Goal: Transaction & Acquisition: Purchase product/service

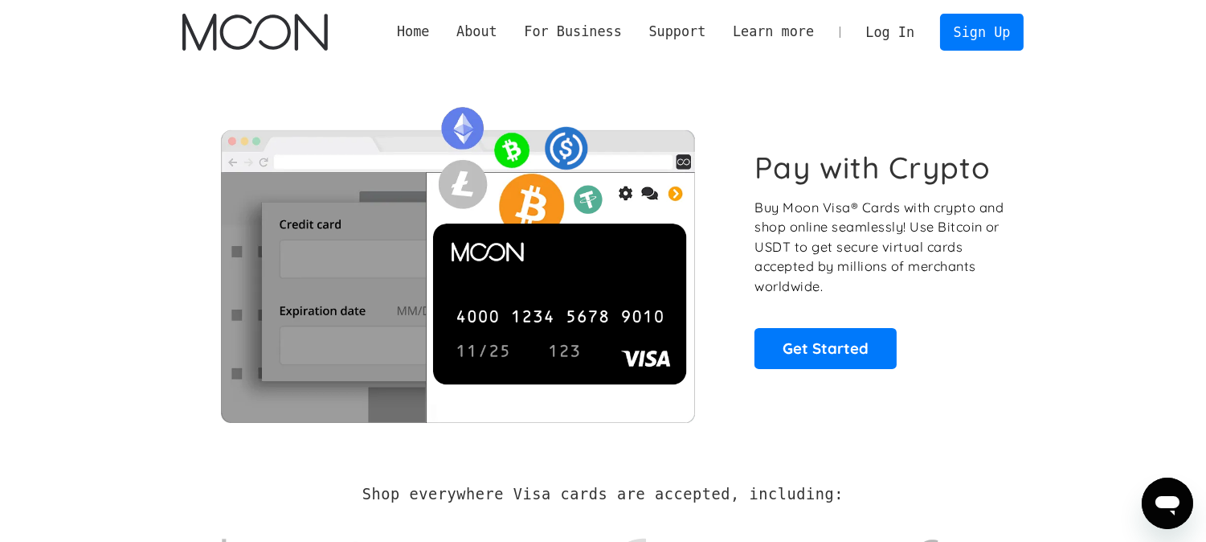
click at [890, 32] on link "Log In" at bounding box center [891, 31] width 76 height 35
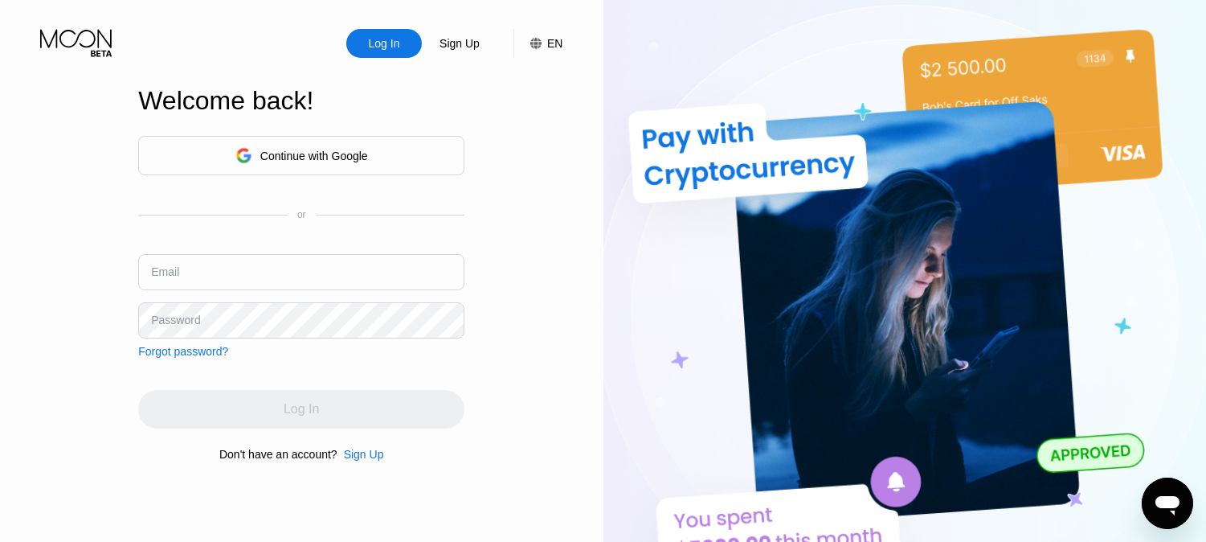
type input "[EMAIL_ADDRESS][DOMAIN_NAME]"
click at [233, 354] on div "Continue with Google or Email sh.saeron@gmail.com Password Forgot password?" at bounding box center [301, 247] width 326 height 222
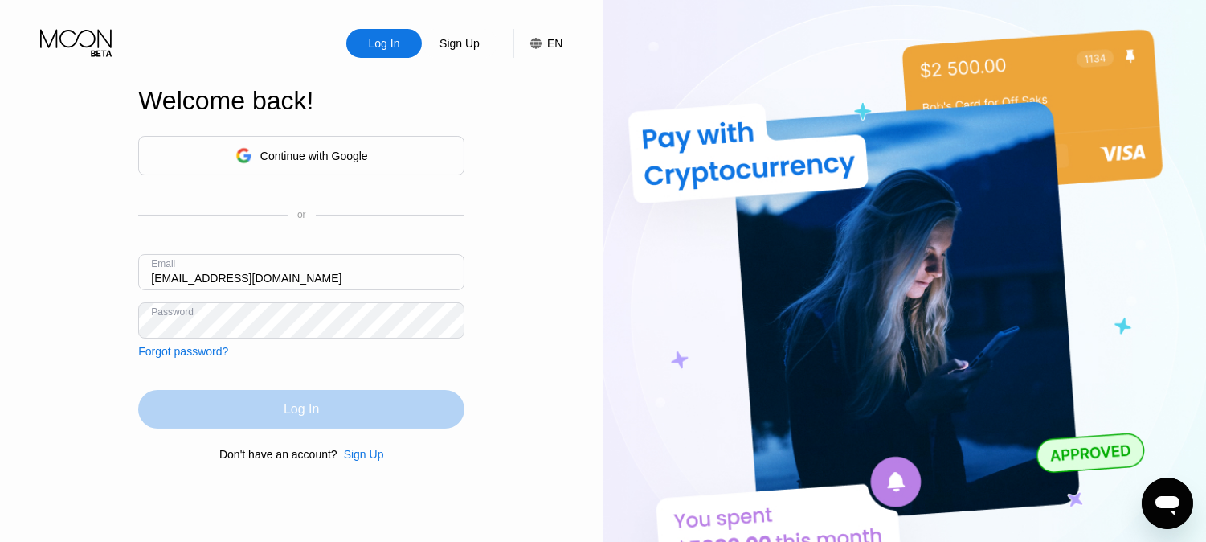
click at [304, 392] on div "Log In" at bounding box center [301, 409] width 326 height 39
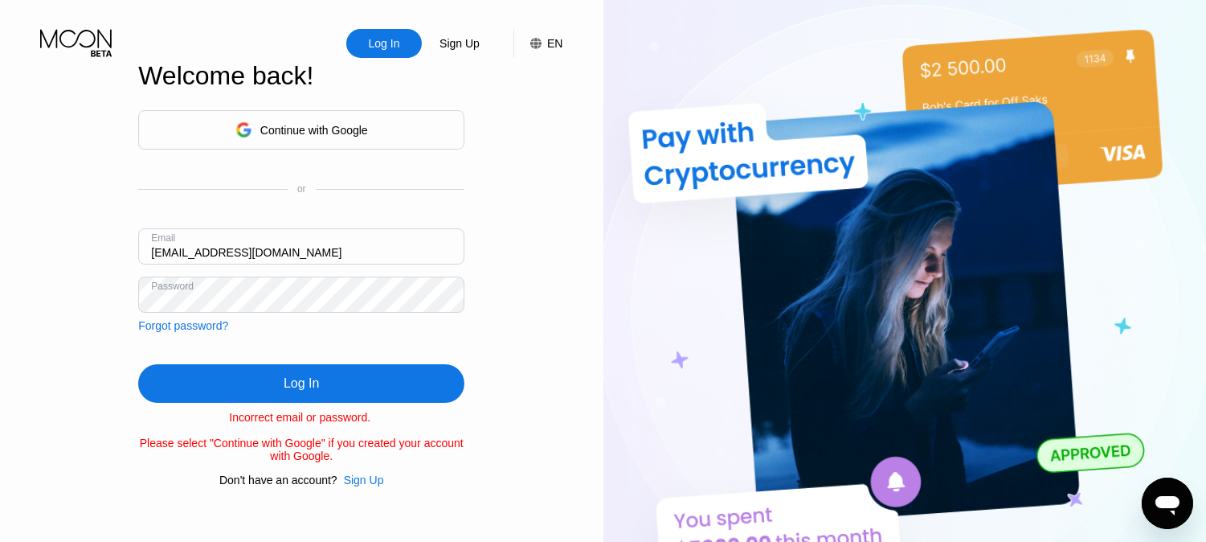
click at [342, 376] on div "Log In" at bounding box center [301, 383] width 326 height 39
click at [321, 129] on div "Continue with Google" at bounding box center [314, 130] width 108 height 13
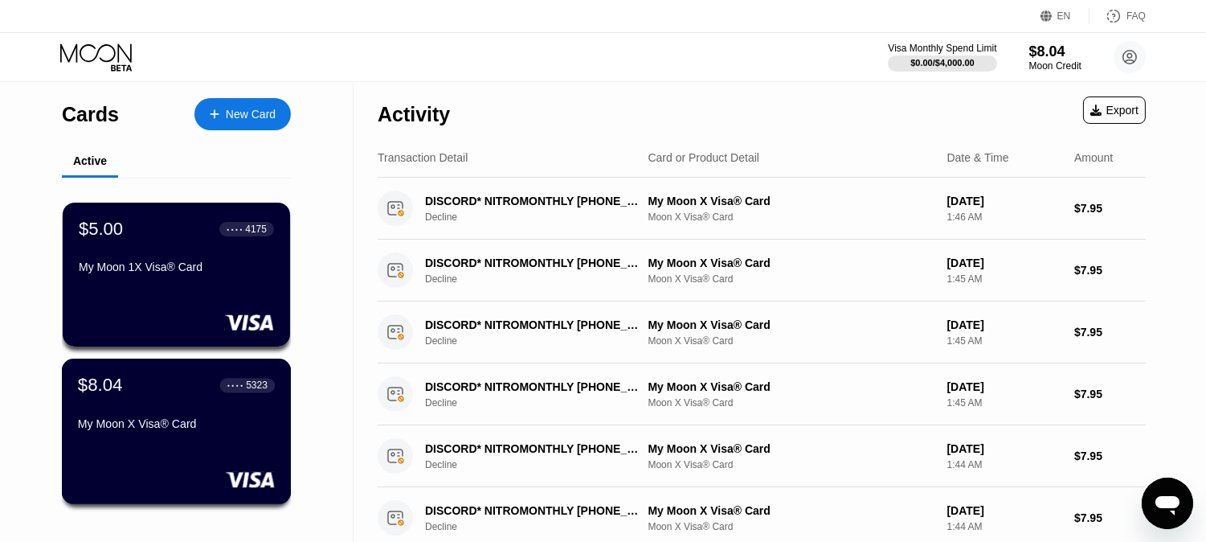
click at [213, 424] on div "My Moon X Visa® Card" at bounding box center [176, 423] width 197 height 13
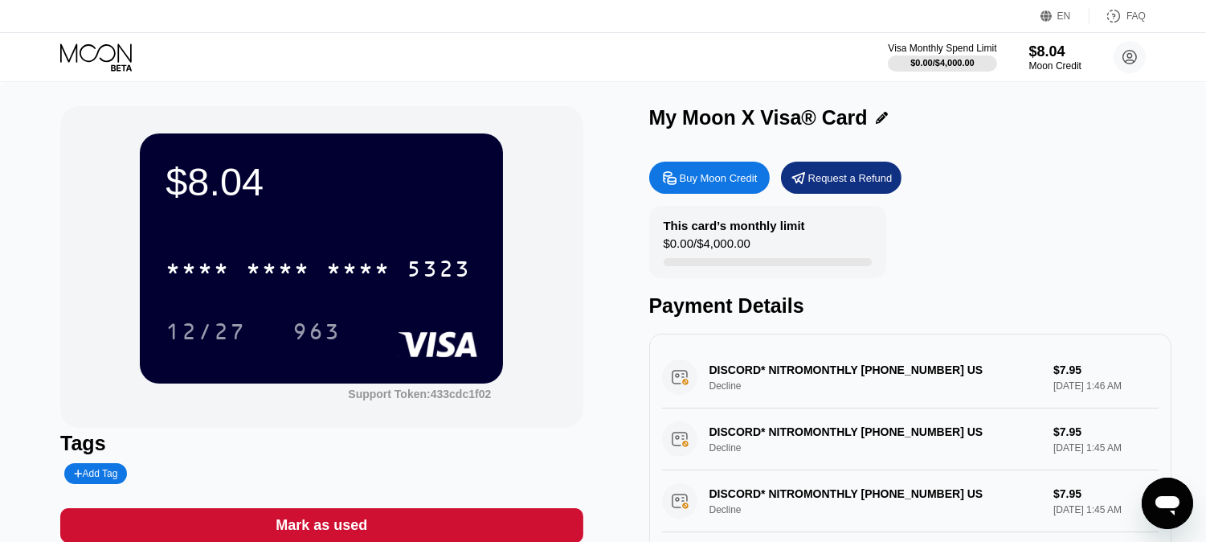
click at [710, 182] on div "Buy Moon Credit" at bounding box center [719, 178] width 78 height 14
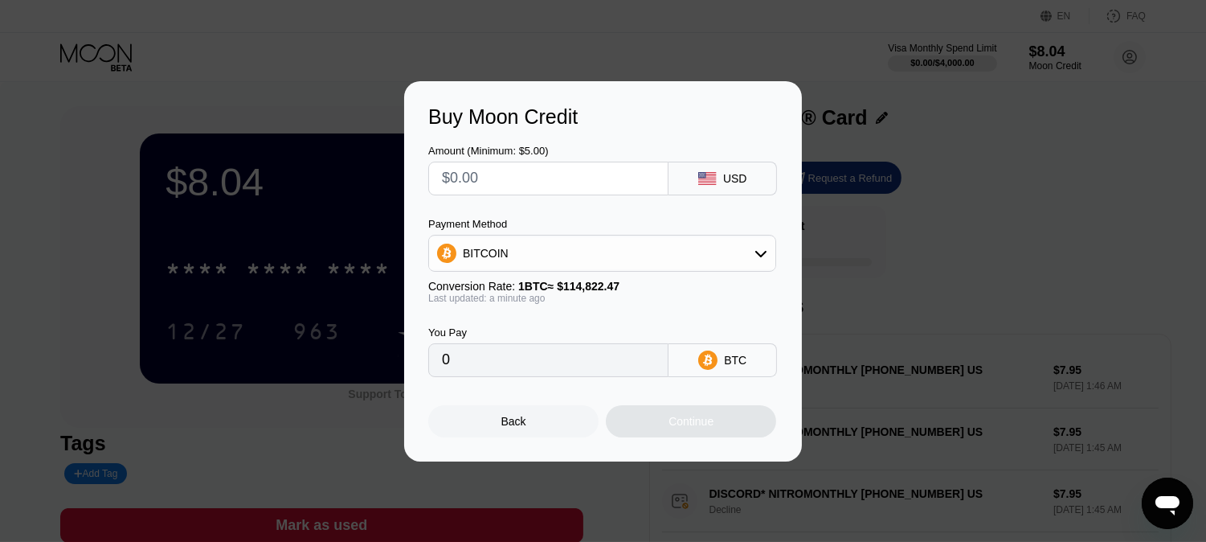
click at [660, 257] on div "BITCOIN" at bounding box center [602, 253] width 346 height 32
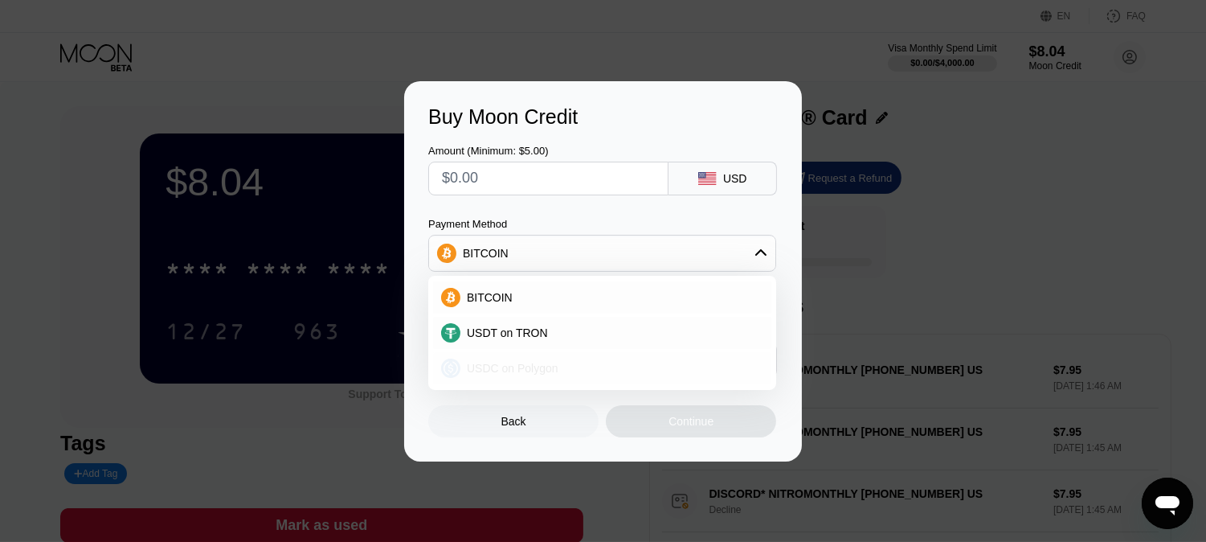
click at [584, 362] on div "USDC on Polygon" at bounding box center [611, 368] width 303 height 13
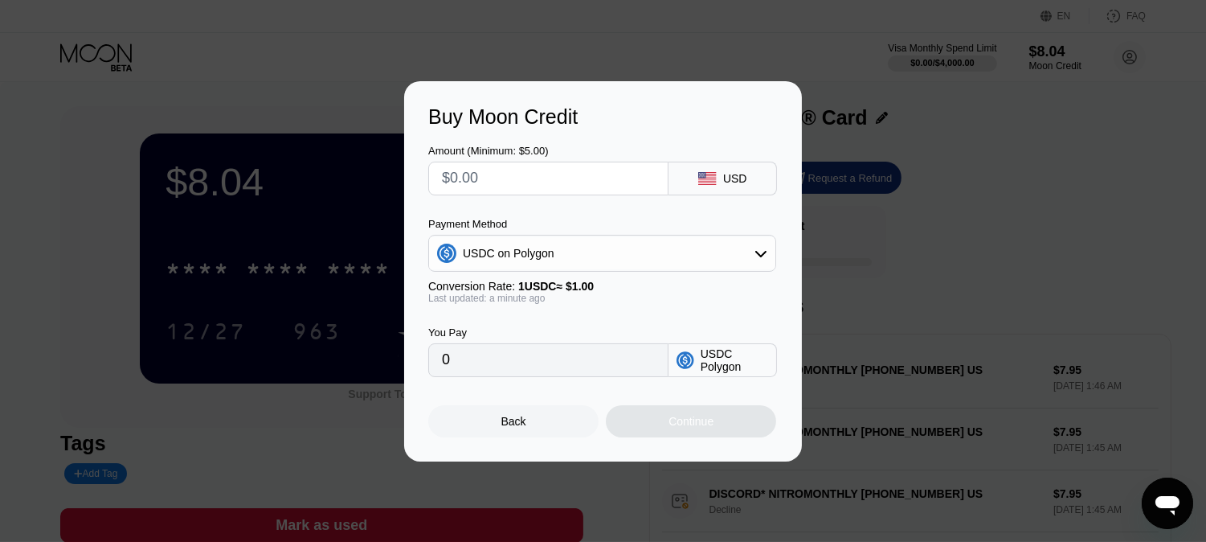
click at [624, 295] on div "Last updated: a minute ago" at bounding box center [602, 297] width 348 height 11
click at [529, 173] on input "text" at bounding box center [548, 178] width 213 height 32
type input "$5"
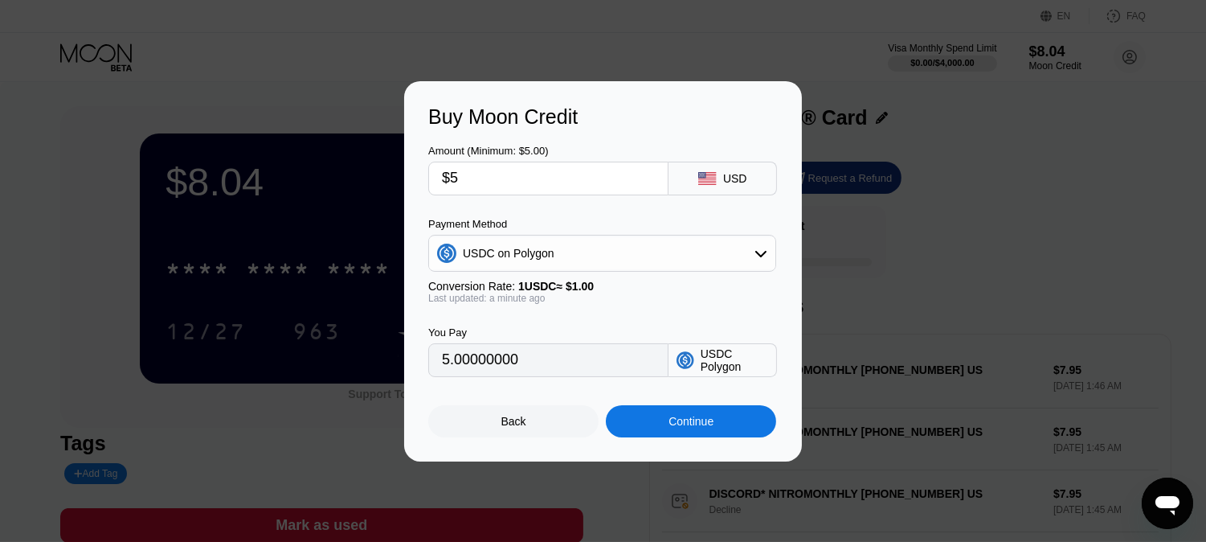
type input "5.00000000"
type input "$50"
type input "50.00000000"
type input "$50"
click at [684, 421] on div "Continue" at bounding box center [691, 421] width 45 height 13
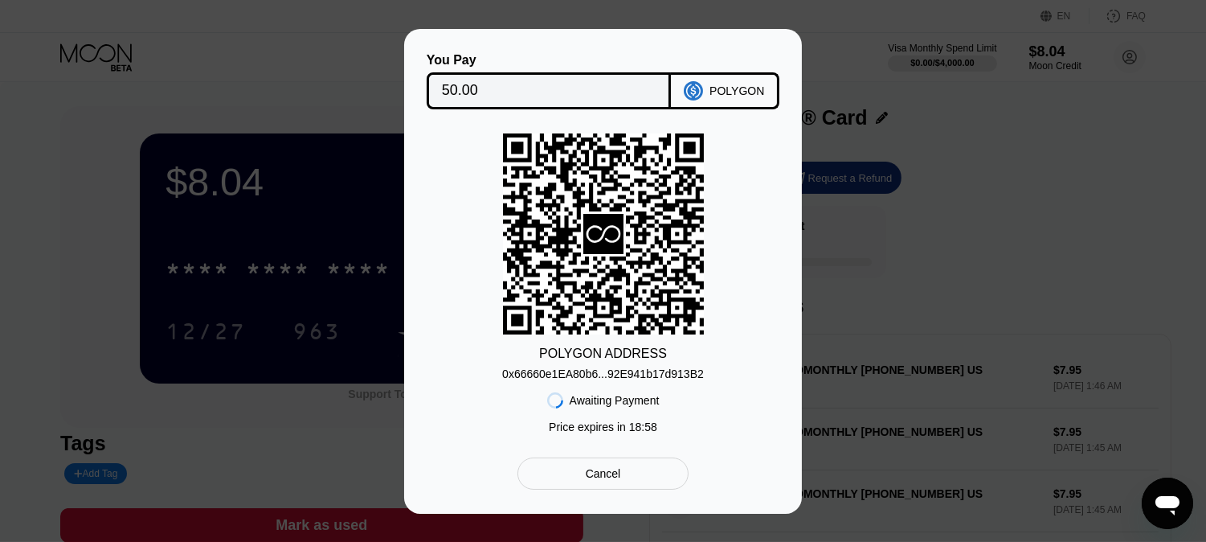
click at [669, 370] on div "0x66660e1EA80b6...92E941b17d913B2" at bounding box center [603, 373] width 202 height 13
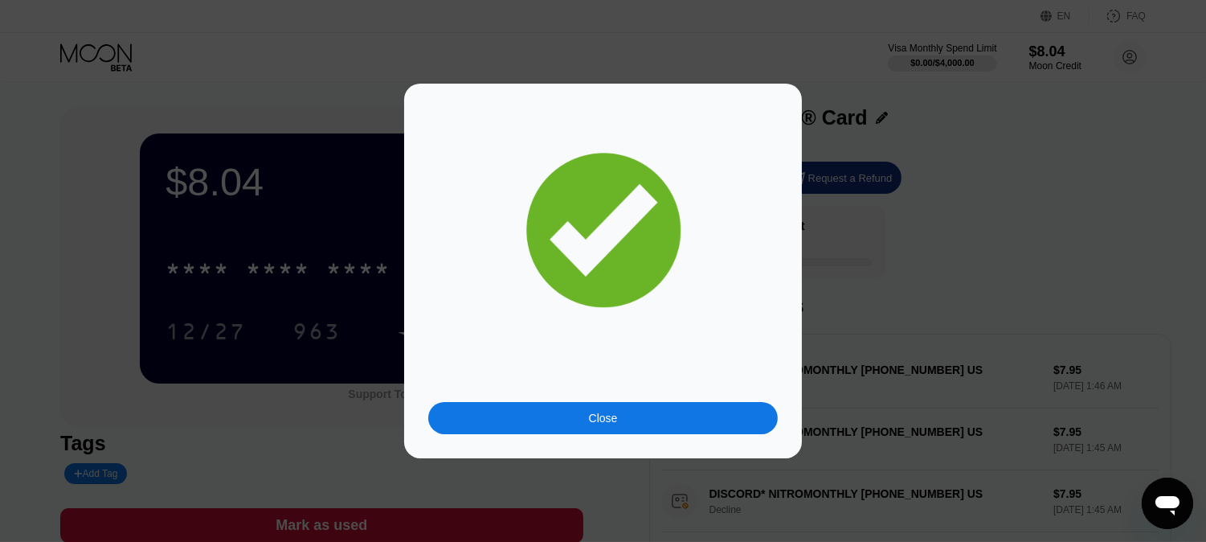
click at [700, 415] on div "Close" at bounding box center [603, 418] width 350 height 32
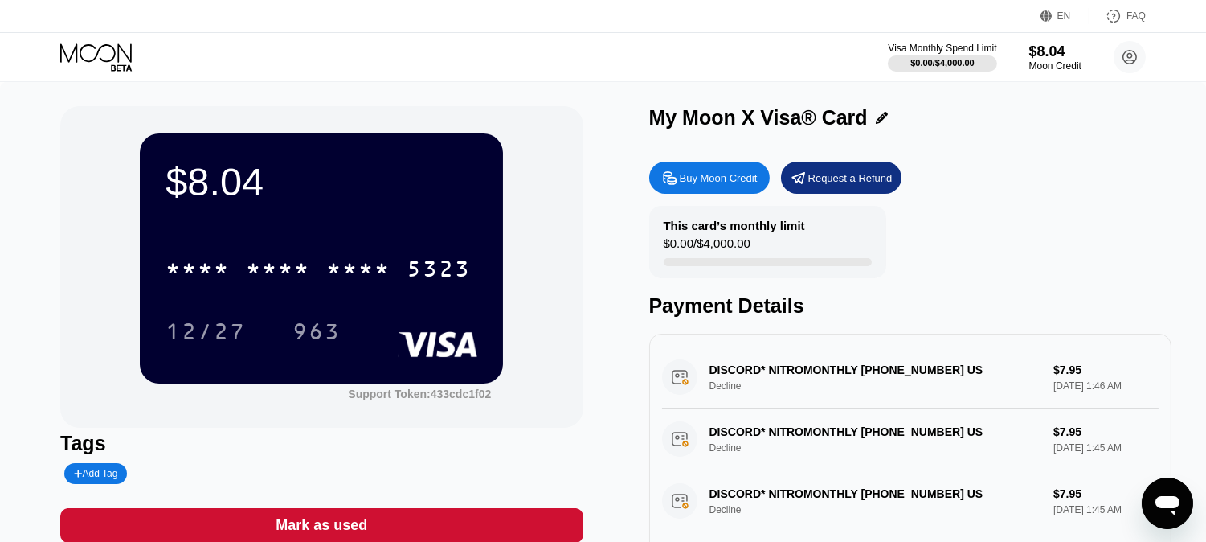
click at [341, 258] on div "* * * *" at bounding box center [358, 271] width 64 height 26
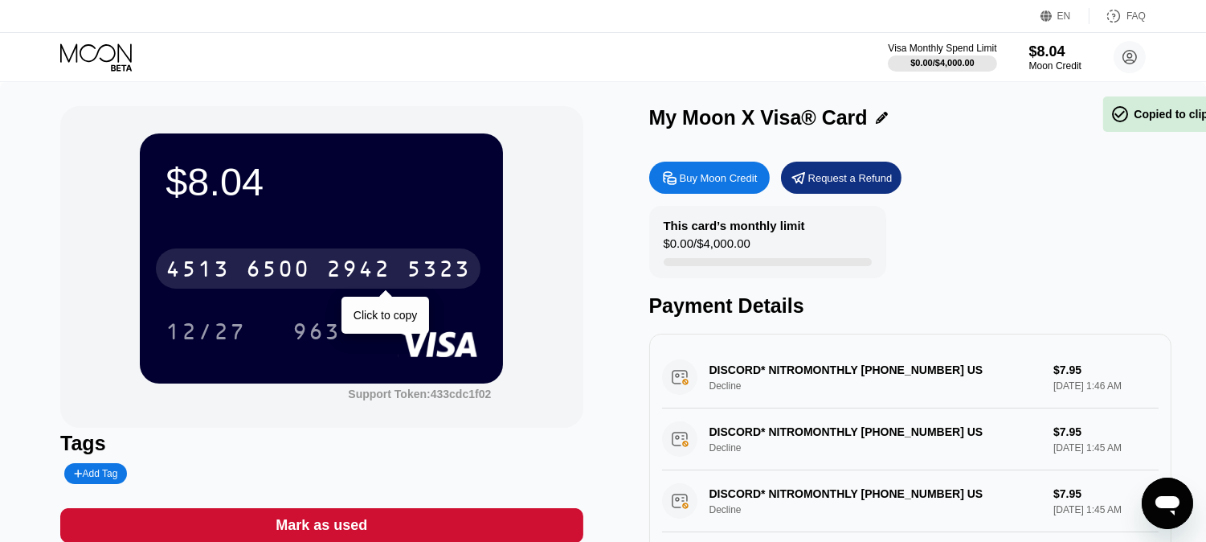
click at [298, 283] on div "6500" at bounding box center [278, 271] width 64 height 26
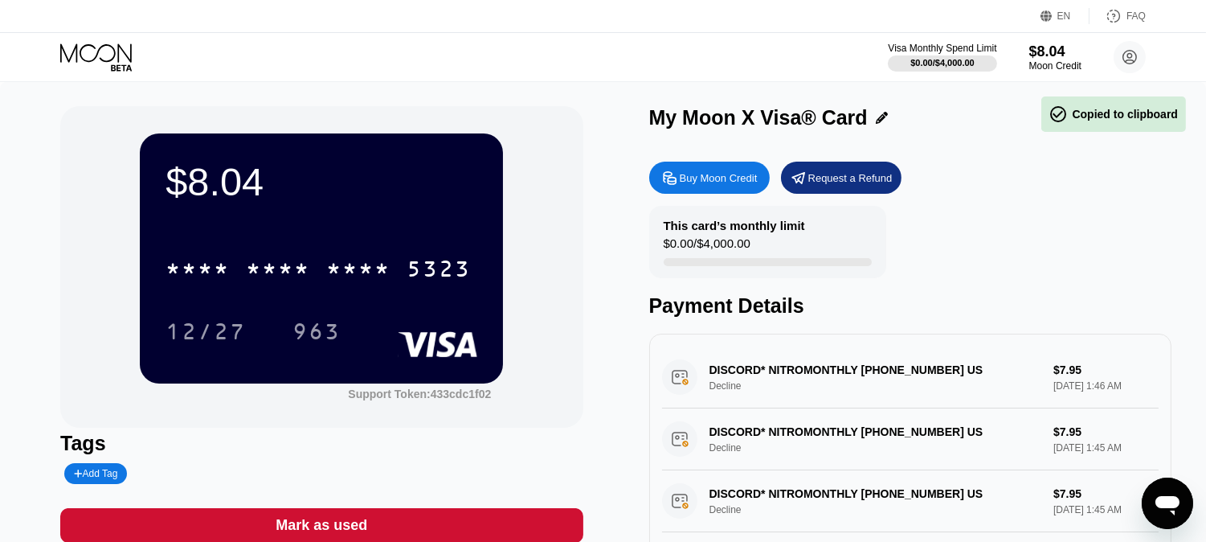
click at [591, 244] on div "$8.04 * * * * * * * * * * * * 5323 12/27 963 Support Token: 433cdc1f02 Tags Add…" at bounding box center [603, 360] width 1086 height 509
click at [1121, 56] on circle at bounding box center [1130, 57] width 32 height 32
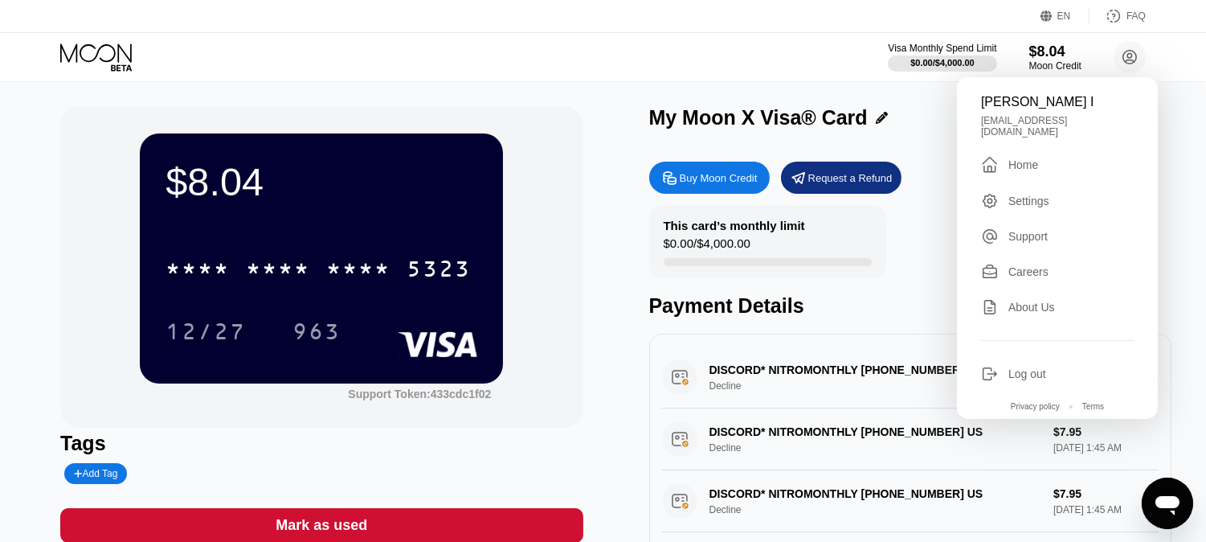
click at [1018, 155] on div " Home" at bounding box center [1057, 164] width 153 height 19
